Goal: Information Seeking & Learning: Learn about a topic

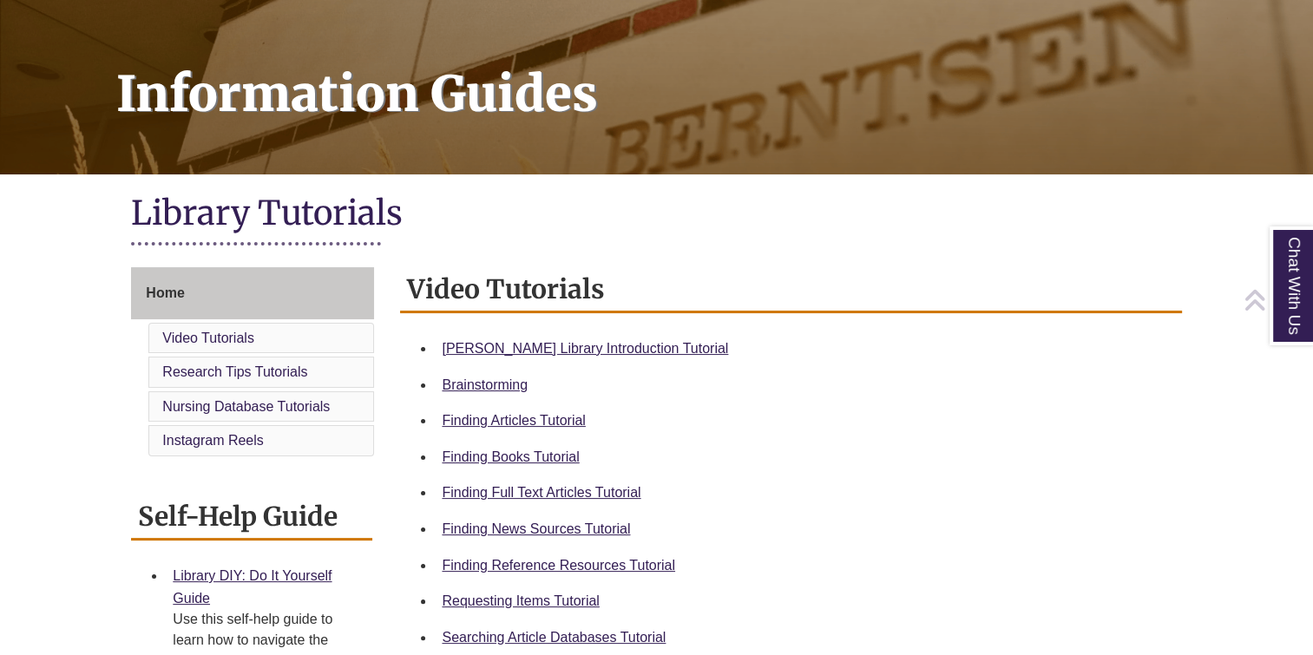
scroll to position [221, 0]
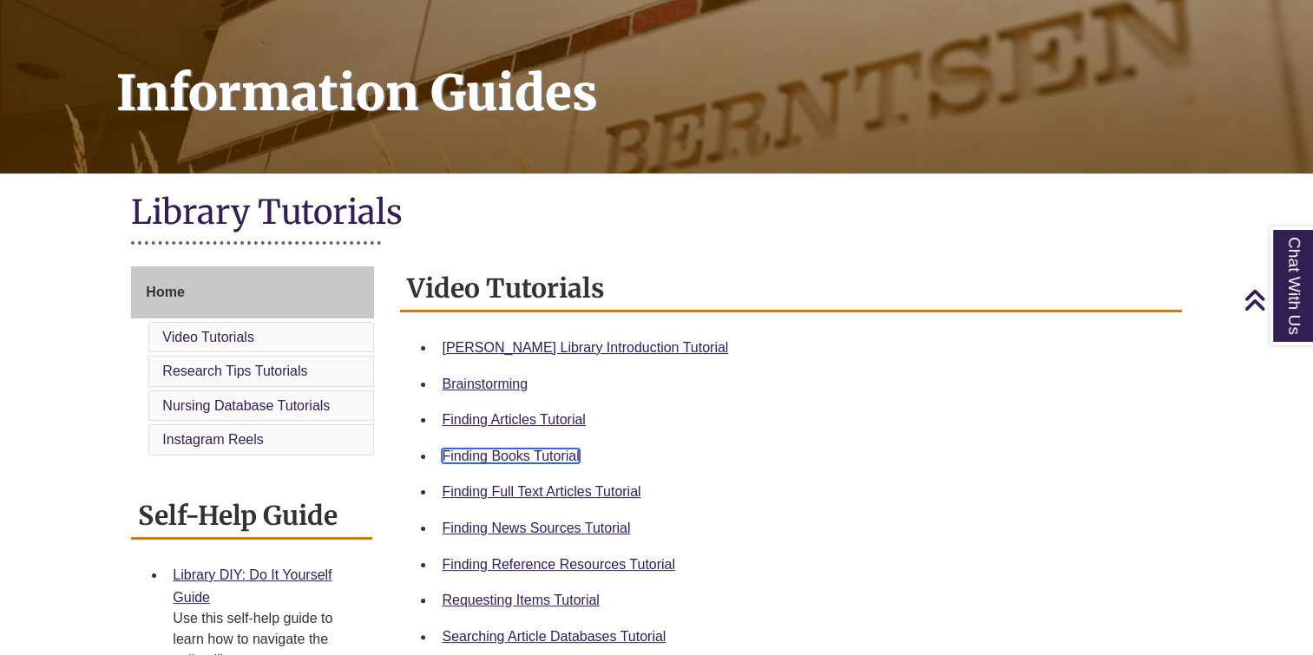
click at [539, 454] on link "Finding Books Tutorial" at bounding box center [510, 456] width 137 height 15
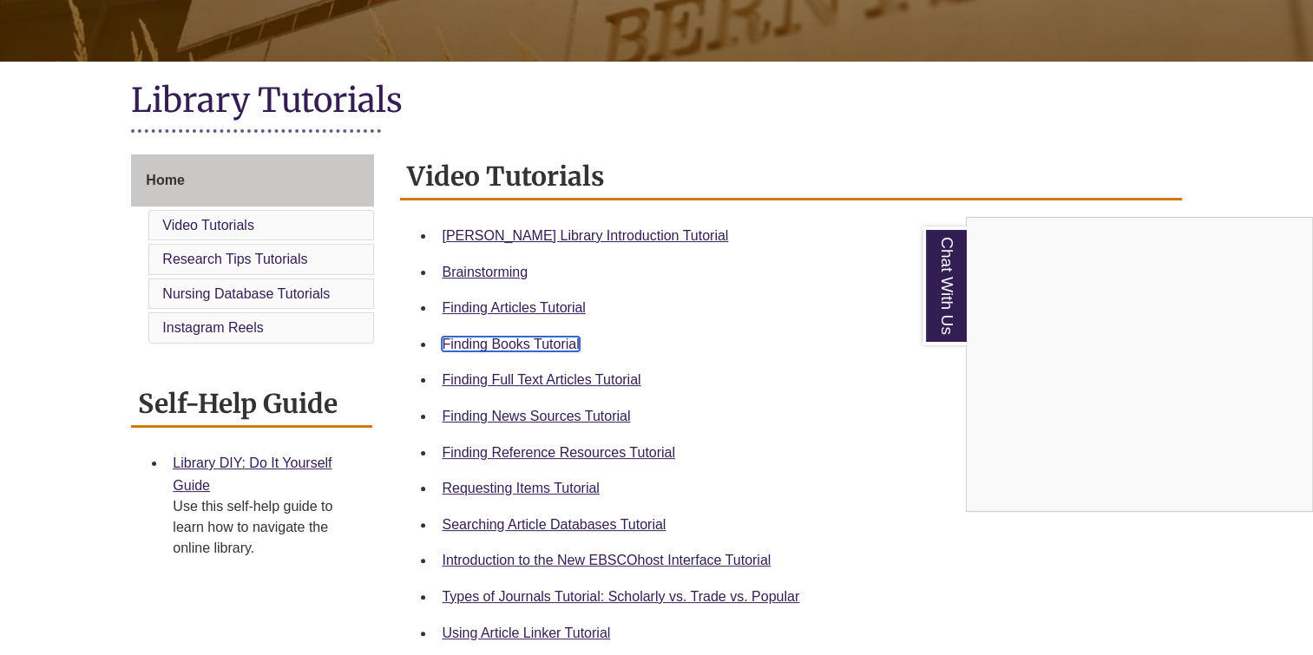
scroll to position [336, 0]
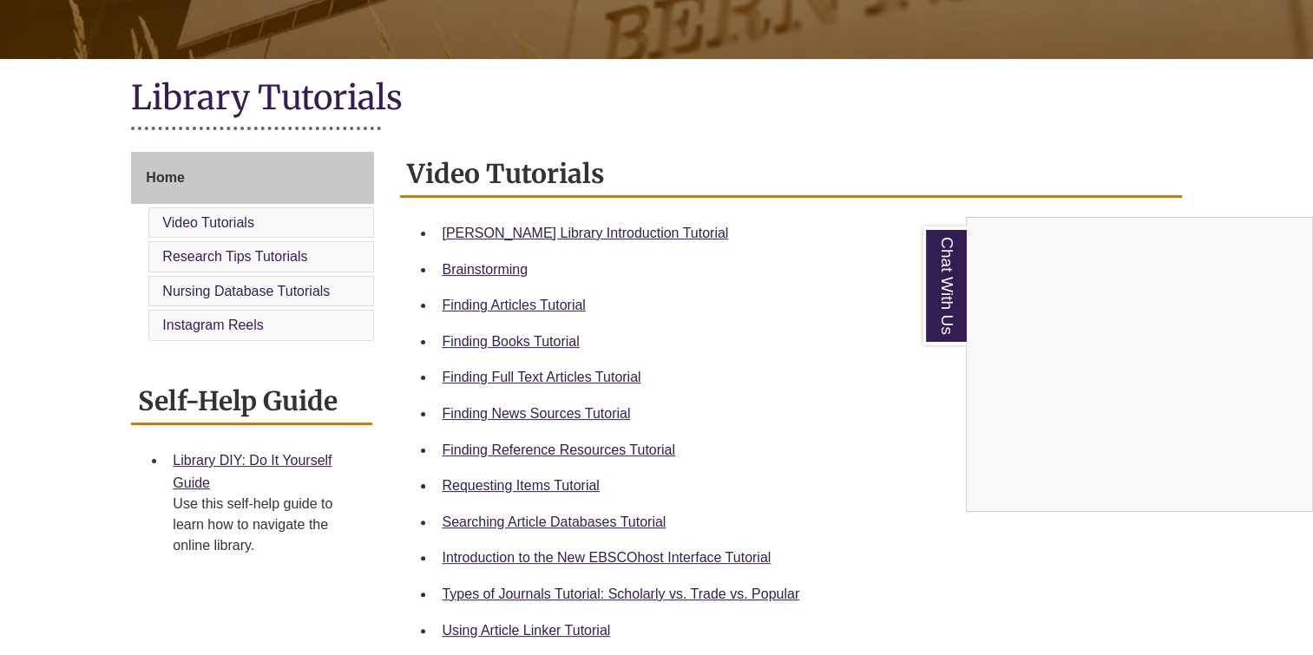
click at [568, 489] on div "Chat With Us" at bounding box center [656, 327] width 1313 height 655
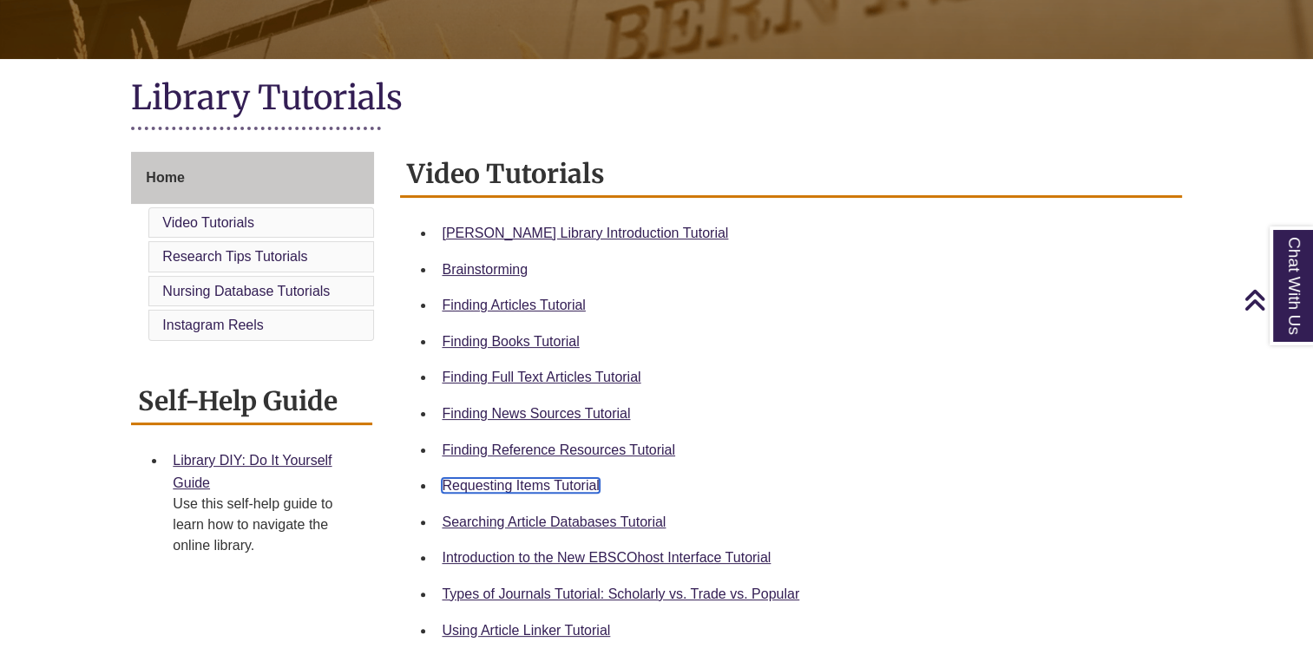
click at [568, 489] on link "Requesting Items Tutorial" at bounding box center [520, 485] width 157 height 15
click at [535, 345] on link "Finding Books Tutorial" at bounding box center [510, 341] width 137 height 15
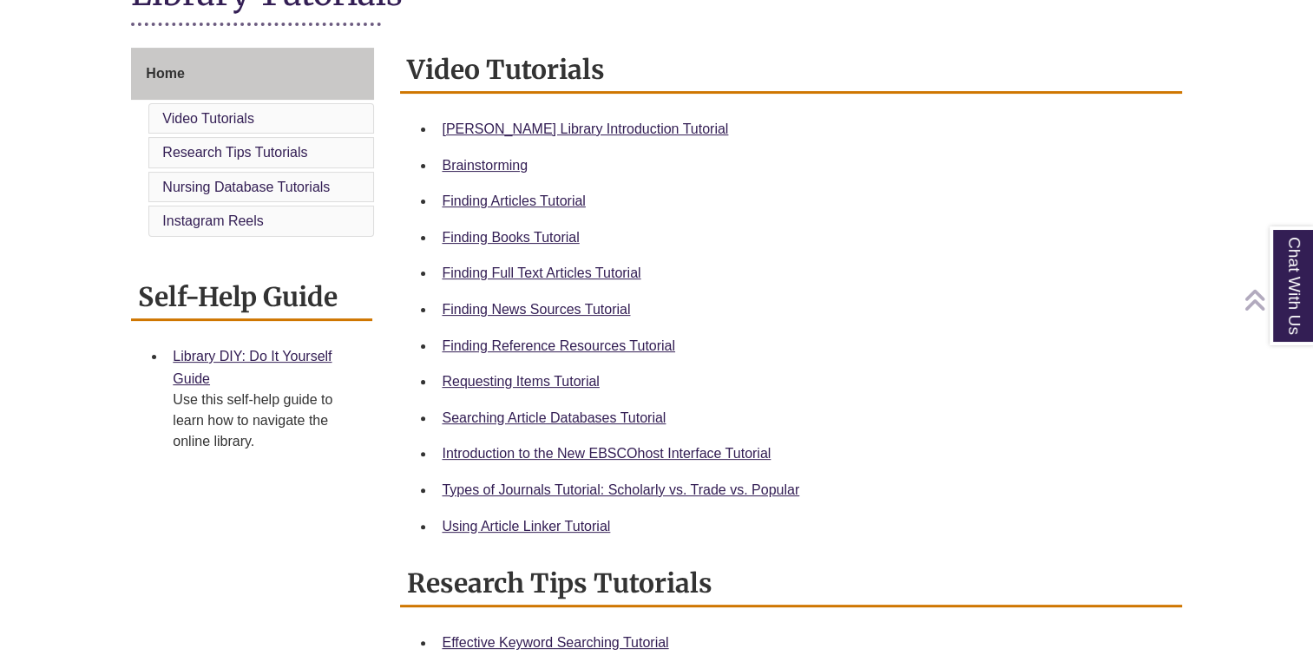
scroll to position [447, 0]
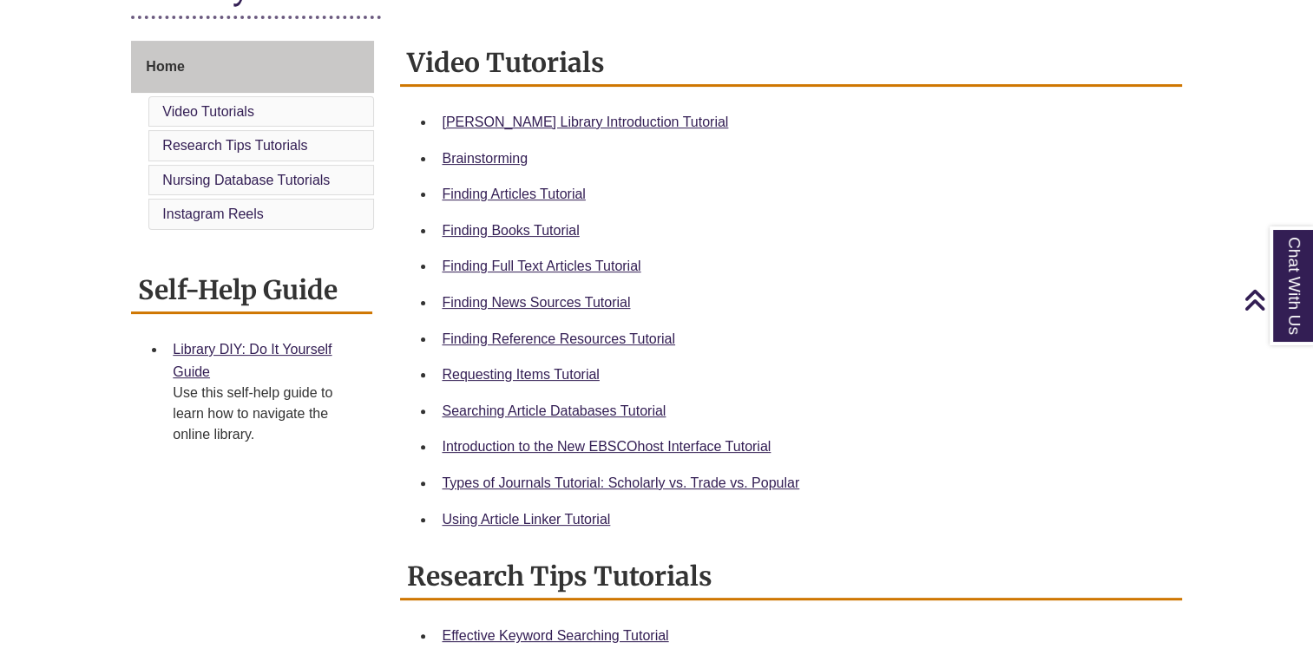
click at [778, 496] on li "Types of Journals Tutorial: Scholarly vs. Trade vs. Popular" at bounding box center [804, 483] width 739 height 36
click at [781, 476] on link "Types of Journals Tutorial: Scholarly vs. Trade vs. Popular" at bounding box center [621, 483] width 358 height 15
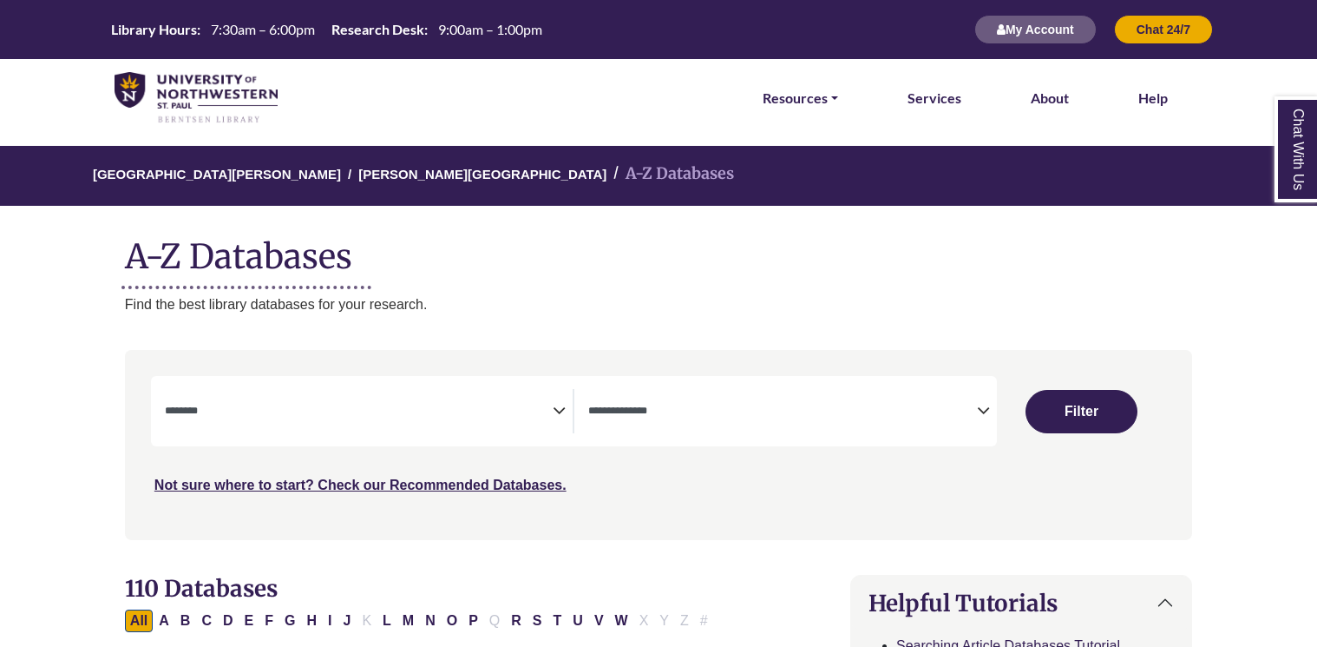
select select "Database Subject Filter"
select select "Database Types Filter"
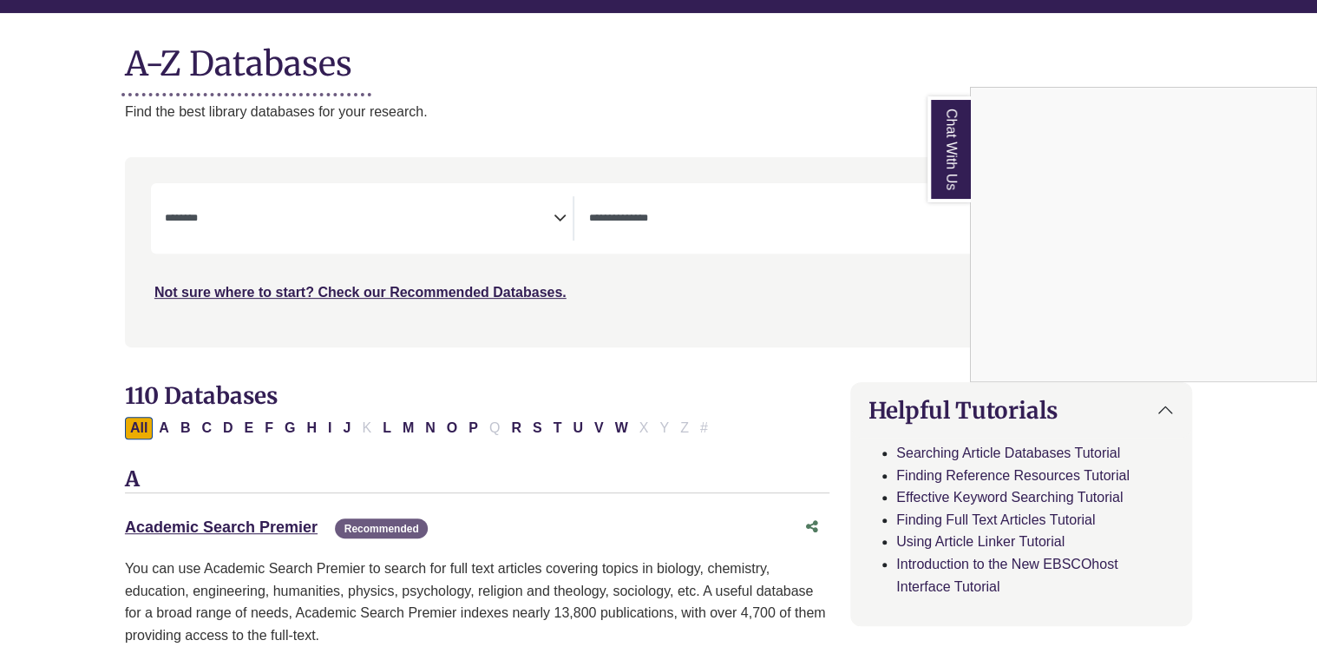
scroll to position [191, 0]
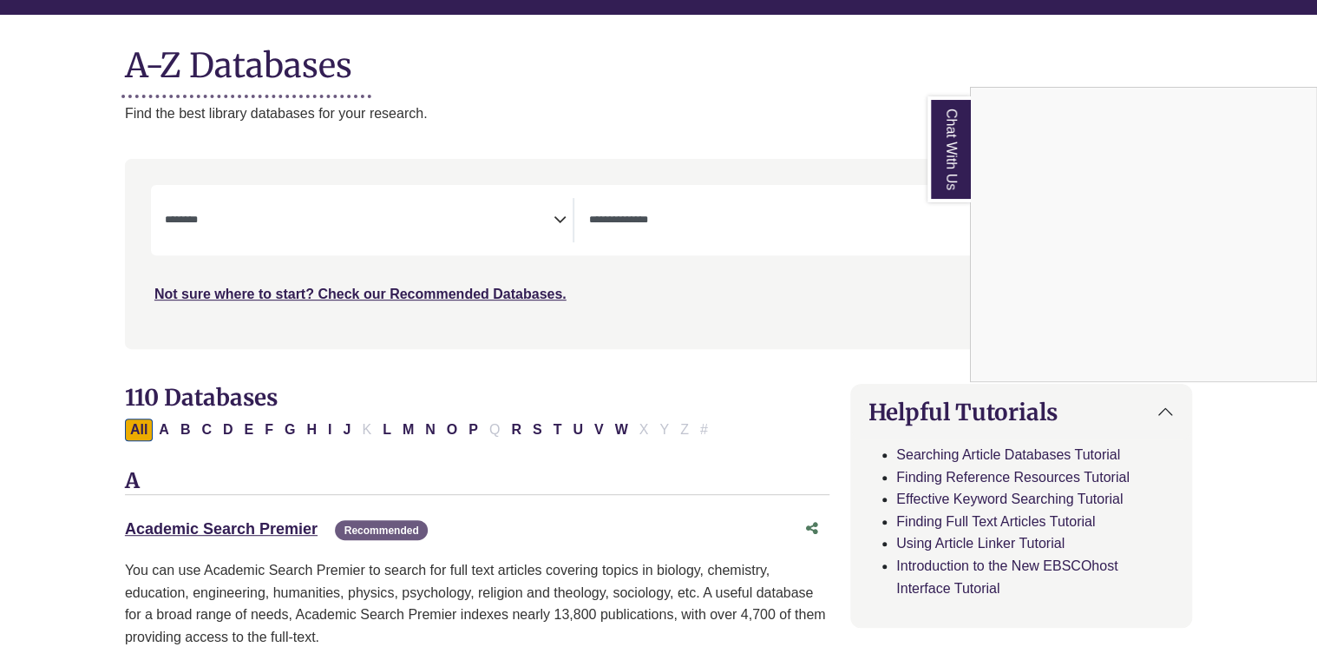
click at [547, 229] on div "Chat With Us" at bounding box center [658, 323] width 1317 height 647
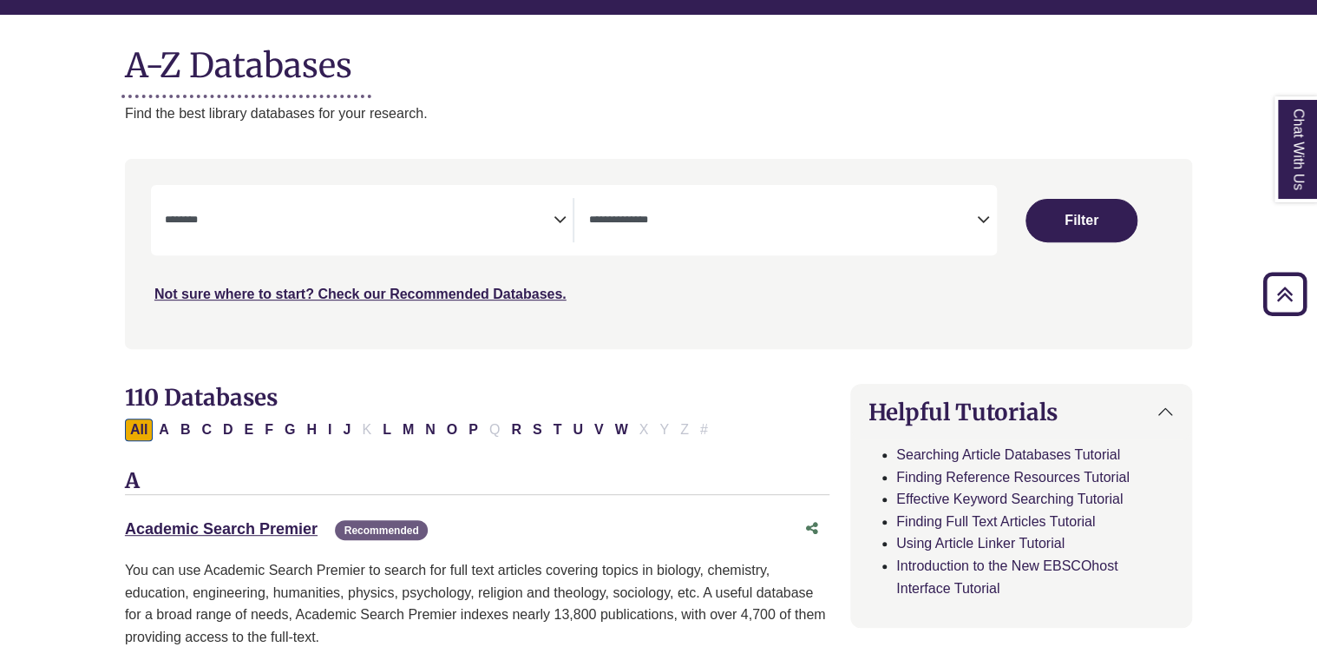
click at [559, 213] on icon "Search filters" at bounding box center [559, 217] width 13 height 26
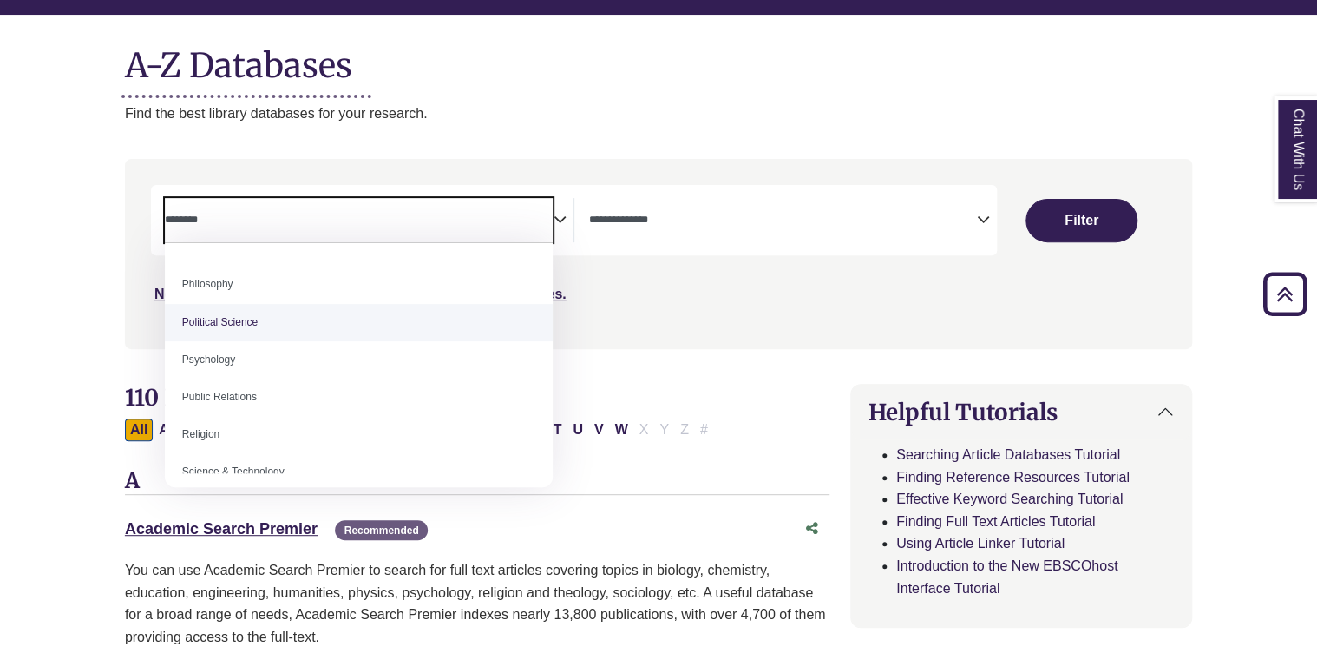
scroll to position [1303, 0]
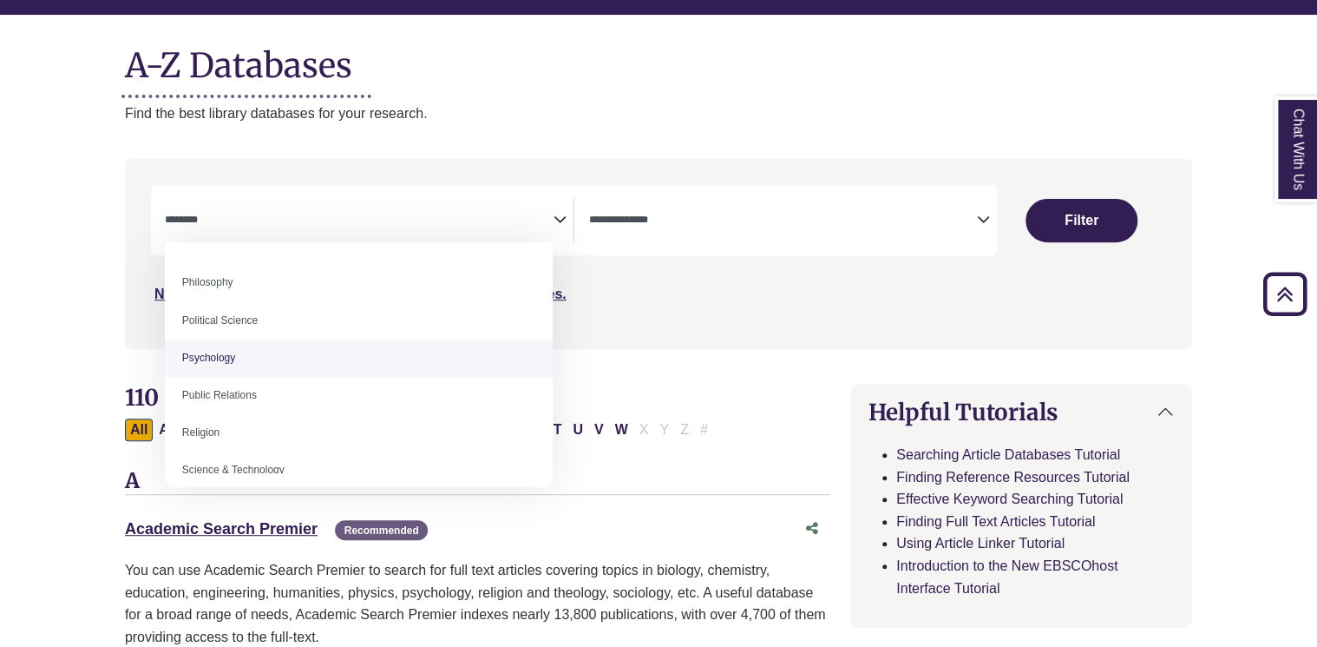
select select "*****"
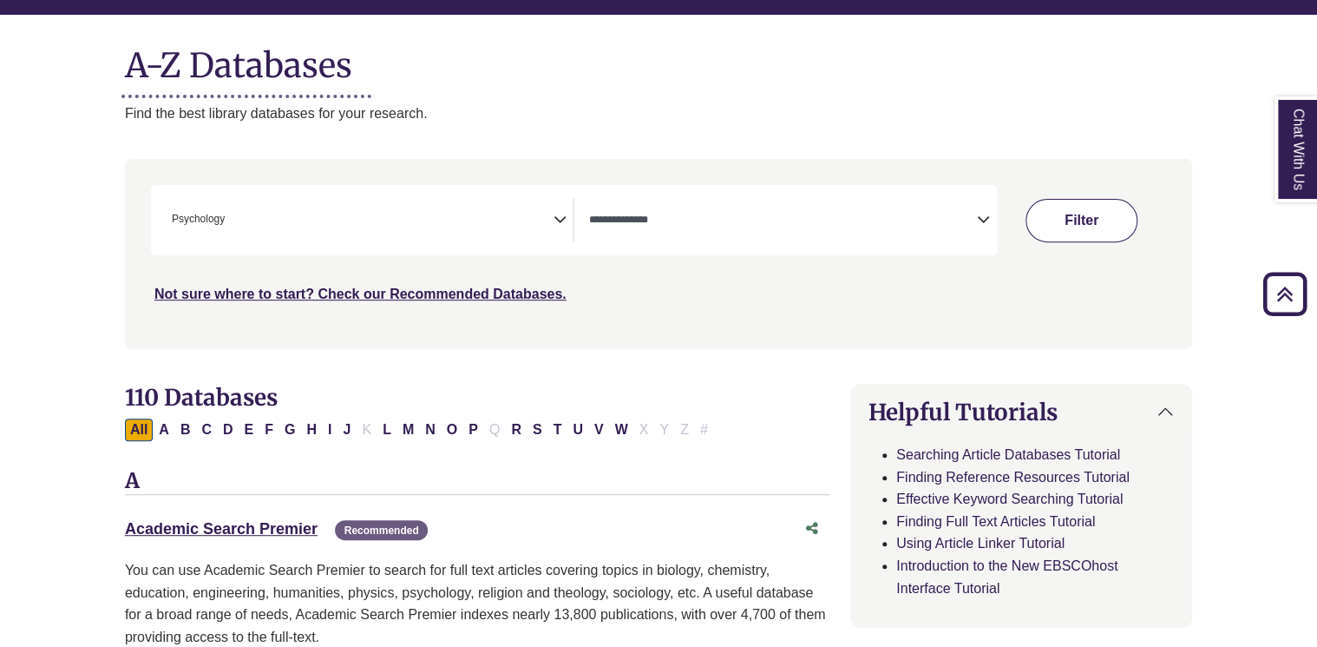
click at [1059, 233] on button "Filter" at bounding box center [1081, 220] width 111 height 43
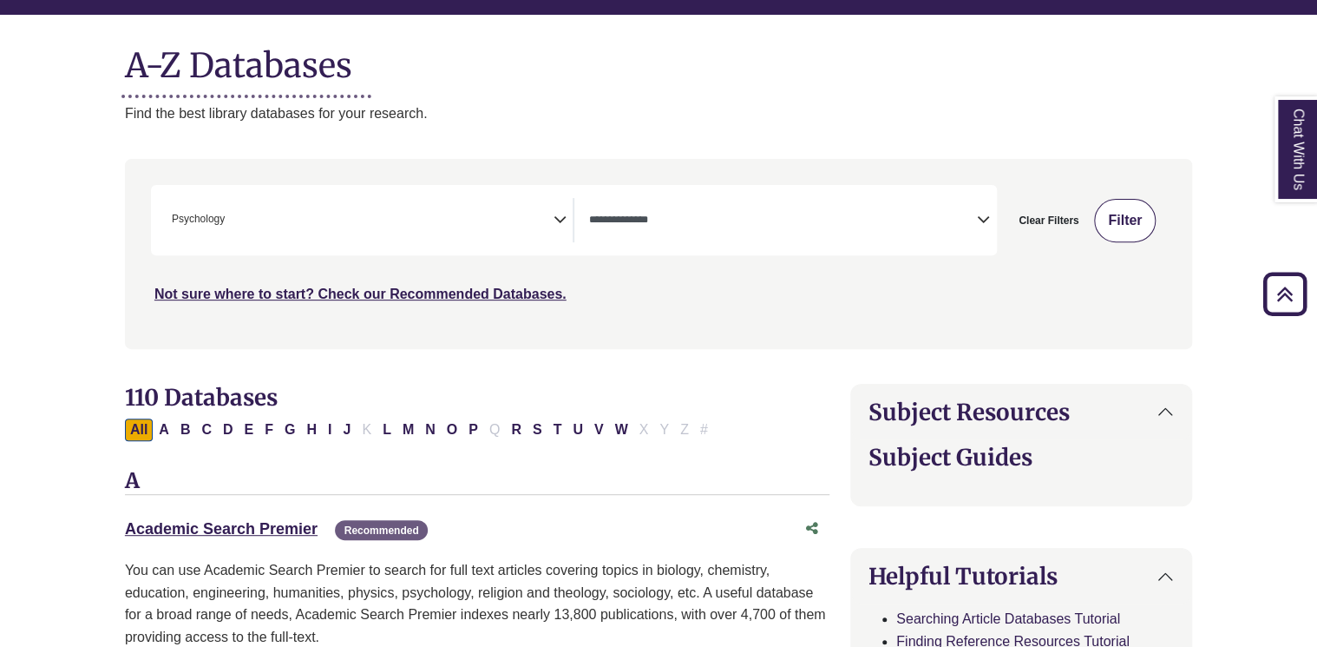
select select "Database Types Filter"
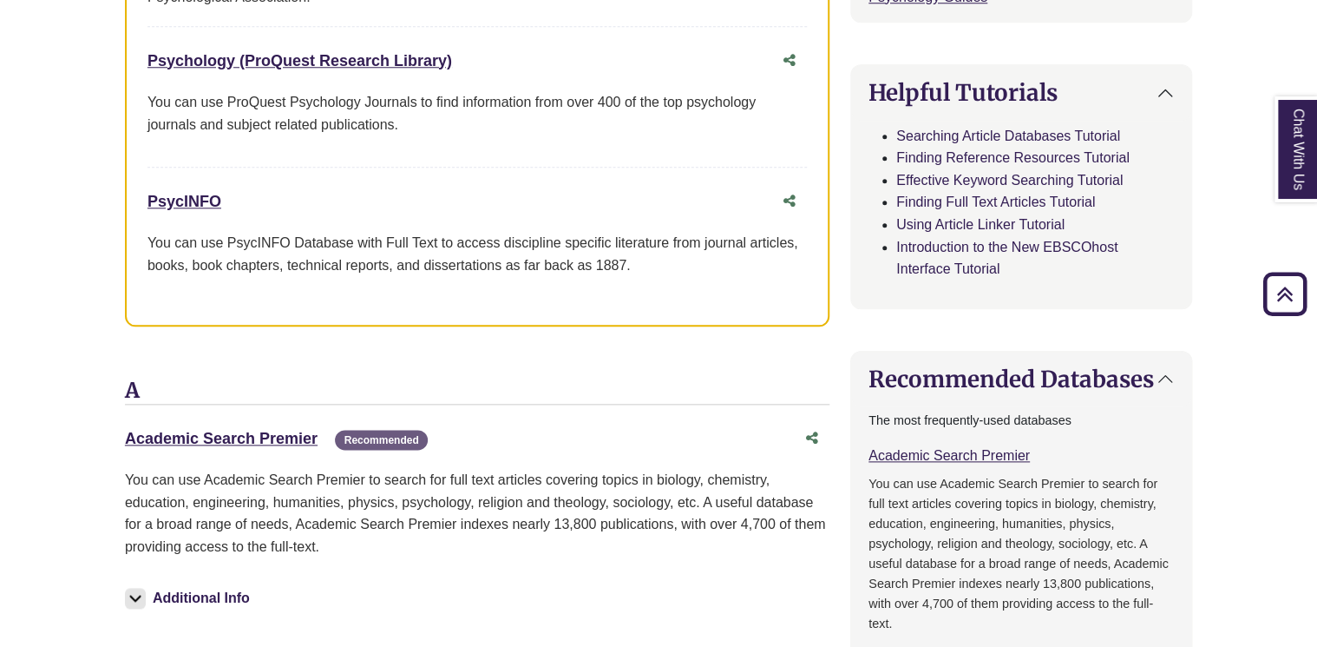
scroll to position [819, 0]
click at [233, 435] on link "Academic Search Premier This link opens in a new window" at bounding box center [221, 438] width 193 height 17
click at [226, 422] on div "Academic Search Premier This link opens in a new window Recommended" at bounding box center [477, 438] width 705 height 33
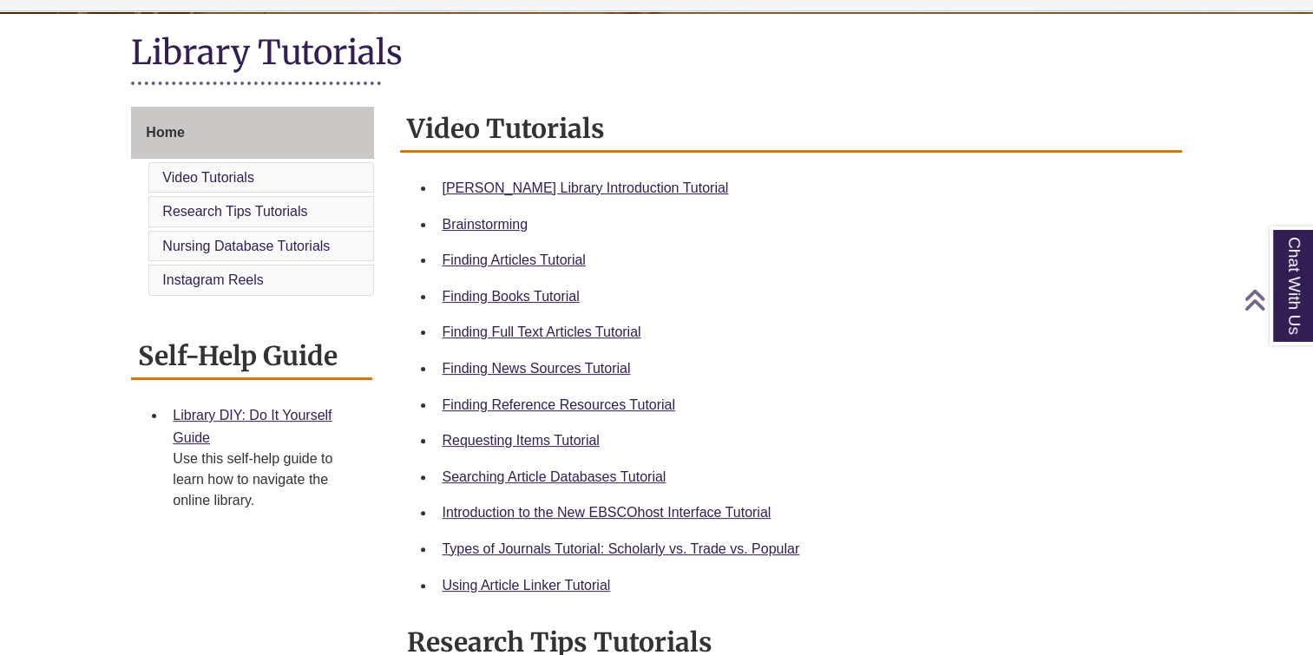
scroll to position [392, 0]
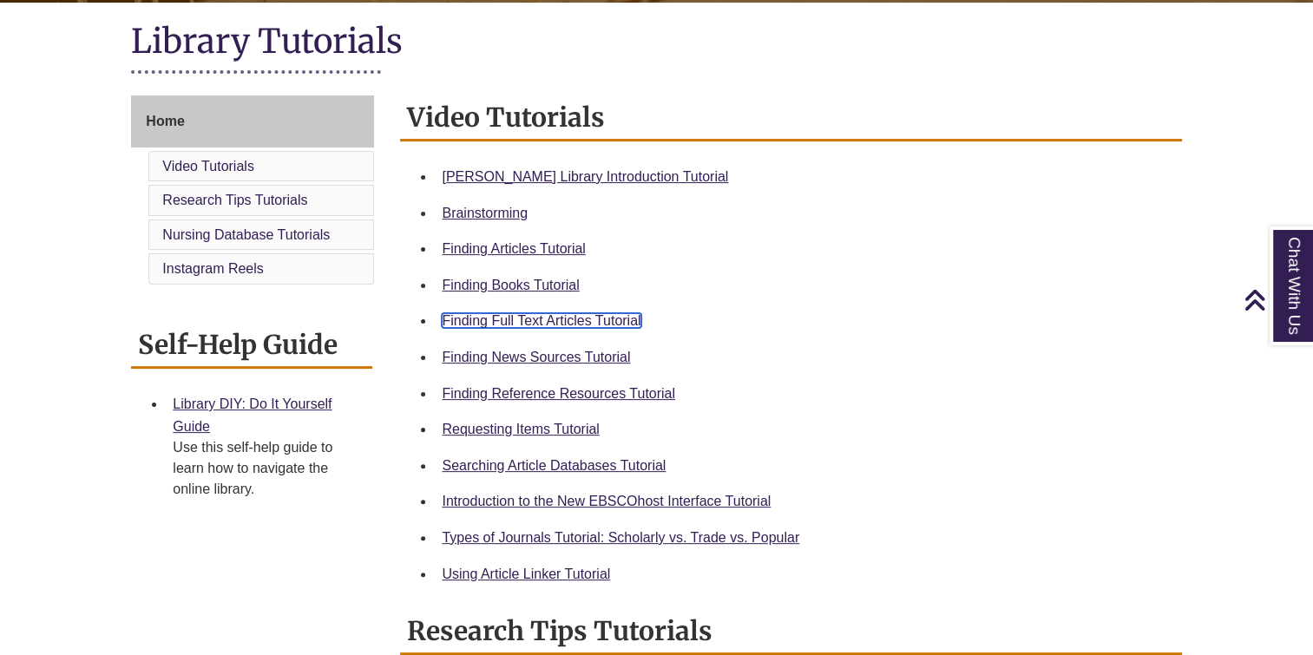
click at [594, 319] on link "Finding Full Text Articles Tutorial" at bounding box center [541, 320] width 199 height 15
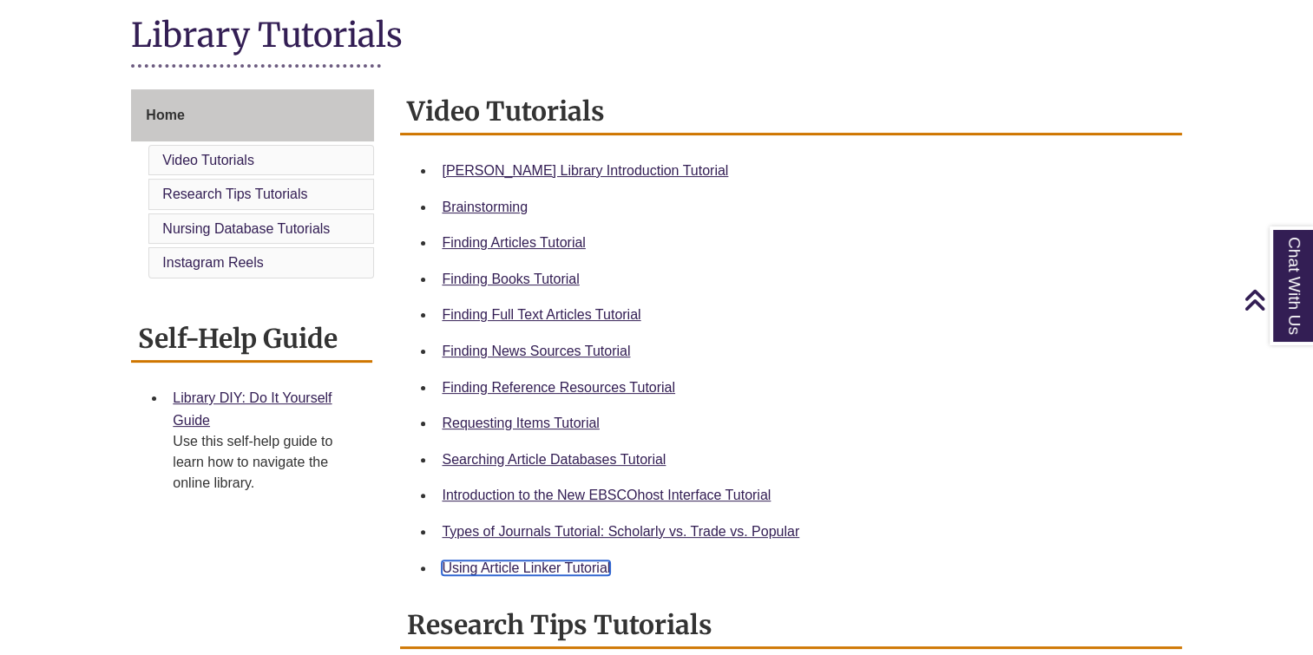
click at [455, 568] on link "Using Article Linker Tutorial" at bounding box center [526, 568] width 168 height 15
